Goal: Find specific page/section: Find specific page/section

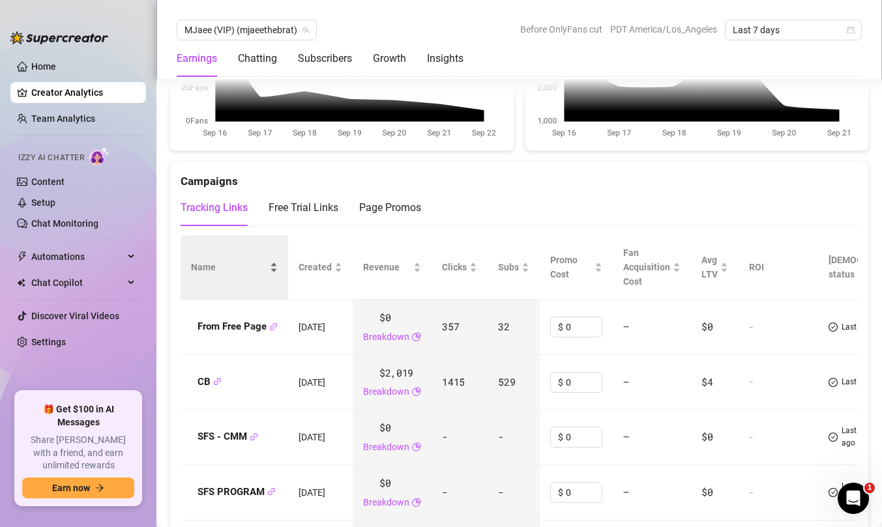
scroll to position [1529, 0]
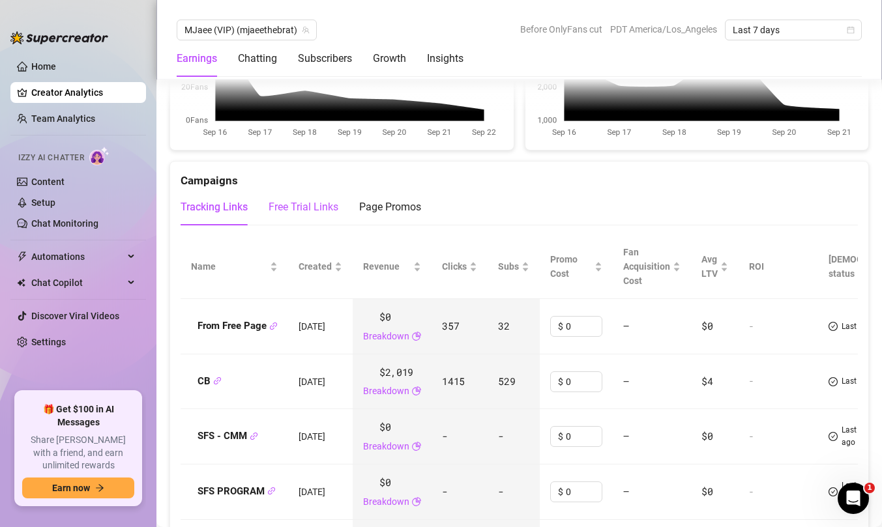
click at [328, 199] on div "Free Trial Links" at bounding box center [303, 207] width 70 height 16
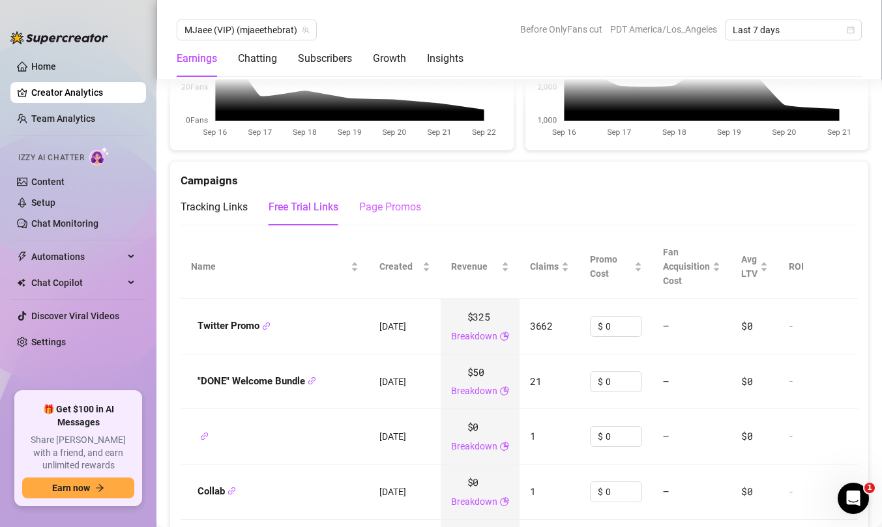
click at [401, 209] on div "Page Promos" at bounding box center [390, 207] width 62 height 36
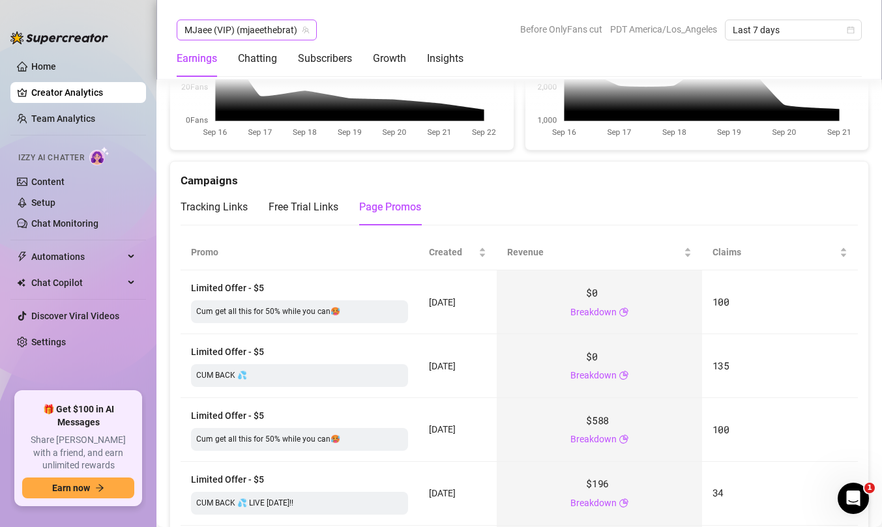
click at [225, 23] on span "MJaee (VIP) (mjaeethebrat)" at bounding box center [246, 30] width 124 height 20
click at [215, 31] on span "MJaee (VIP) (mjaeethebrat)" at bounding box center [246, 30] width 124 height 20
click at [218, 35] on span "MJaee (VIP) (mjaeethebrat)" at bounding box center [246, 30] width 124 height 20
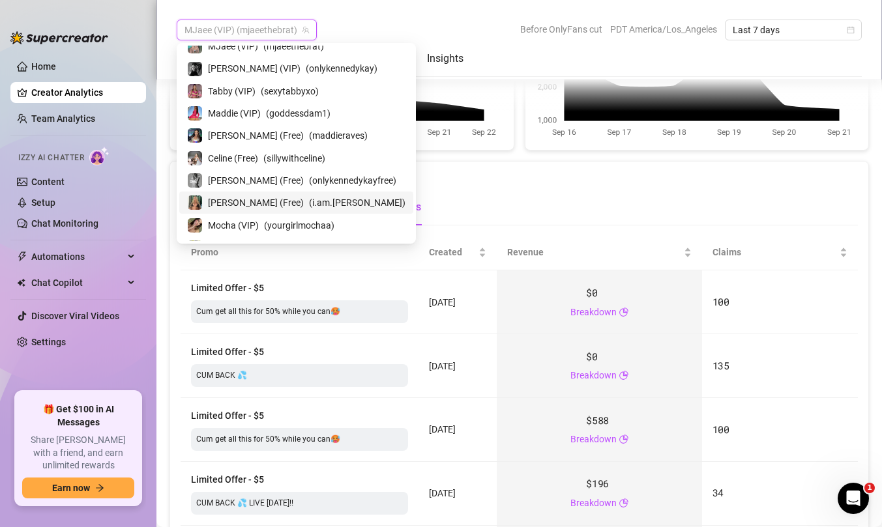
scroll to position [12, 0]
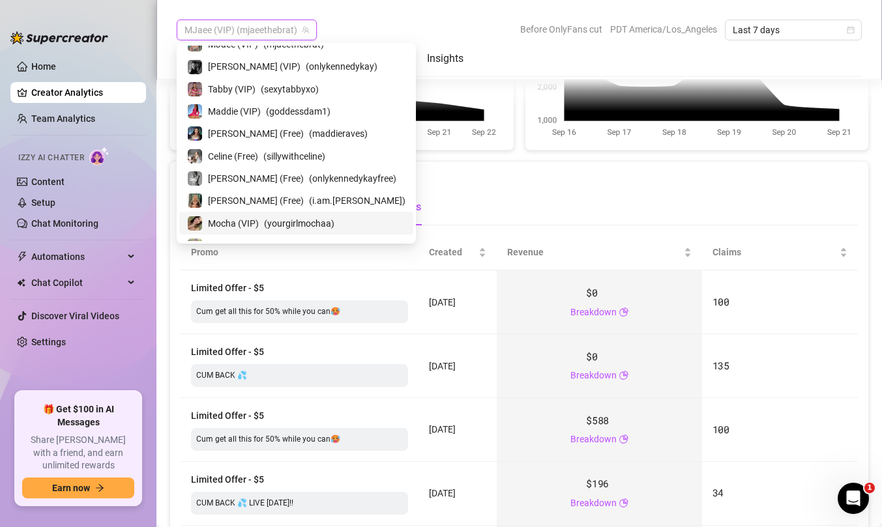
click at [229, 219] on span "Mocha (VIP)" at bounding box center [233, 223] width 51 height 14
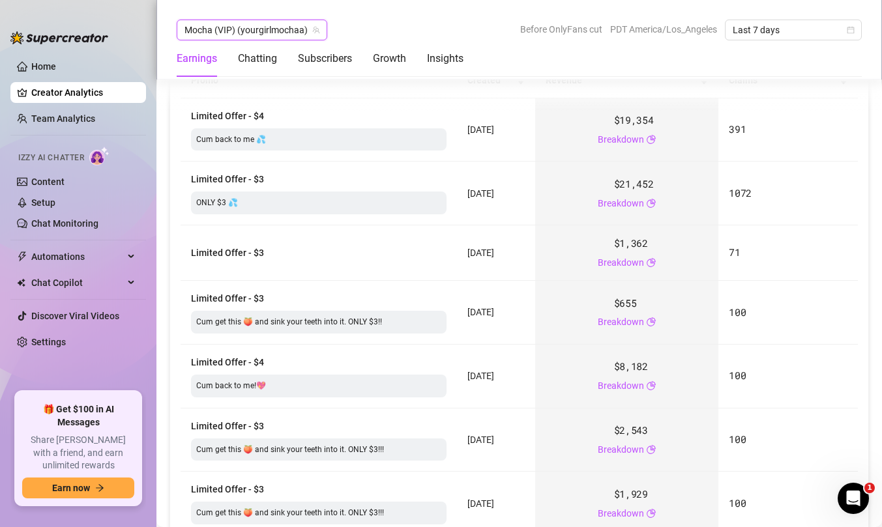
scroll to position [1472, 0]
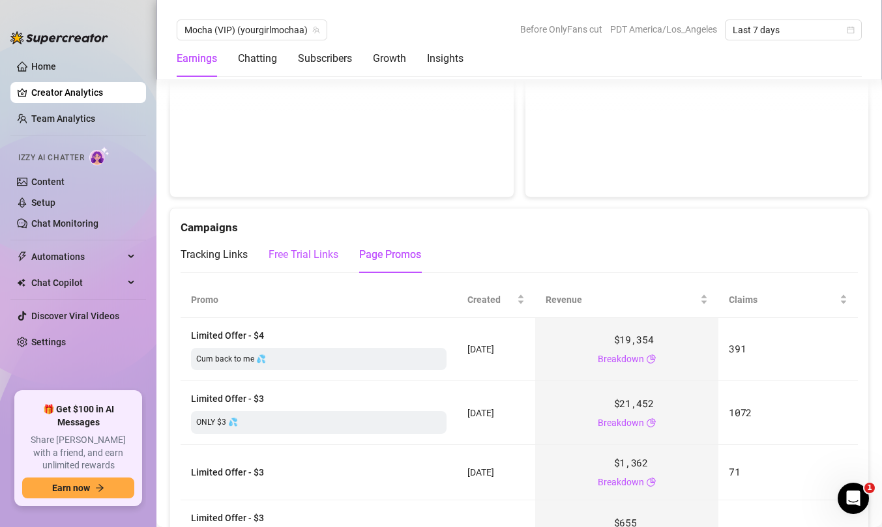
click at [310, 259] on div "Free Trial Links" at bounding box center [303, 255] width 70 height 16
